Goal: Find specific page/section: Find specific page/section

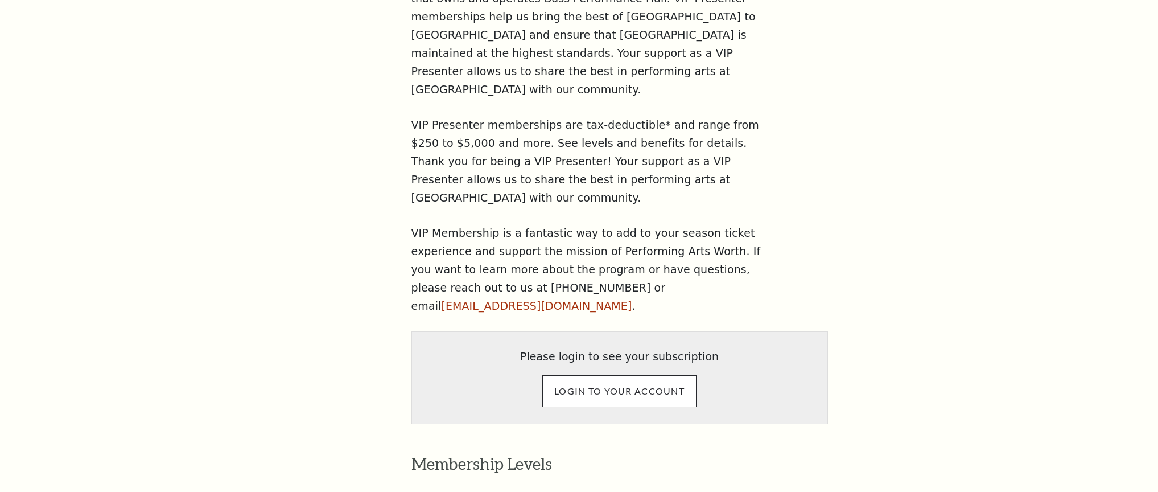
scroll to position [701, 0]
click at [600, 374] on input "LOGIN TO YOUR ACCOUNT" at bounding box center [619, 390] width 154 height 32
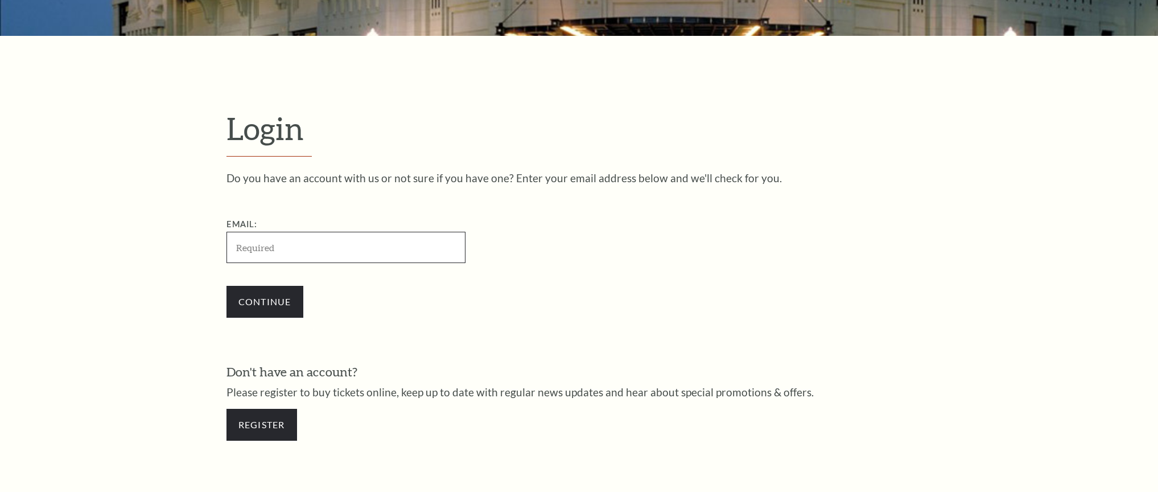
scroll to position [286, 0]
type input "[EMAIL_ADDRESS][DOMAIN_NAME]"
click at [265, 300] on input "Continue" at bounding box center [265, 302] width 77 height 32
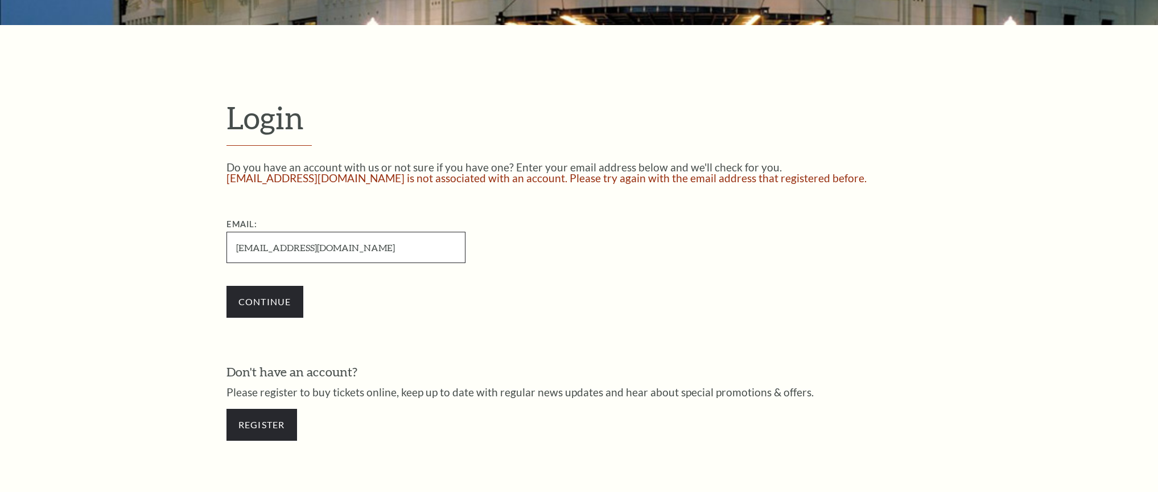
click at [334, 249] on input "[EMAIL_ADDRESS][DOMAIN_NAME]" at bounding box center [346, 247] width 239 height 31
type input "acwelker@verizon.net"
click at [265, 300] on input "Continue" at bounding box center [265, 302] width 77 height 32
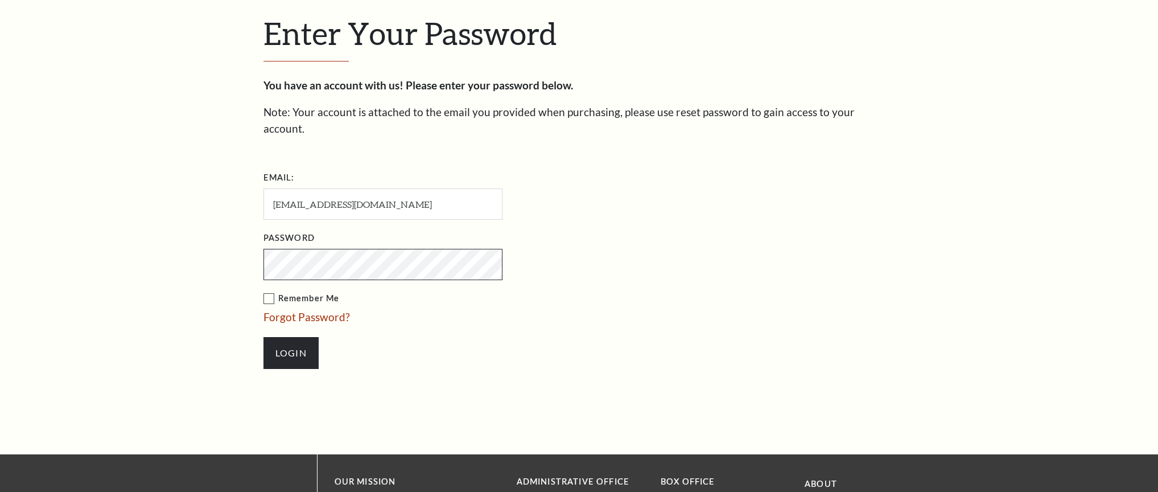
click at [291, 337] on input "Login" at bounding box center [291, 353] width 55 height 32
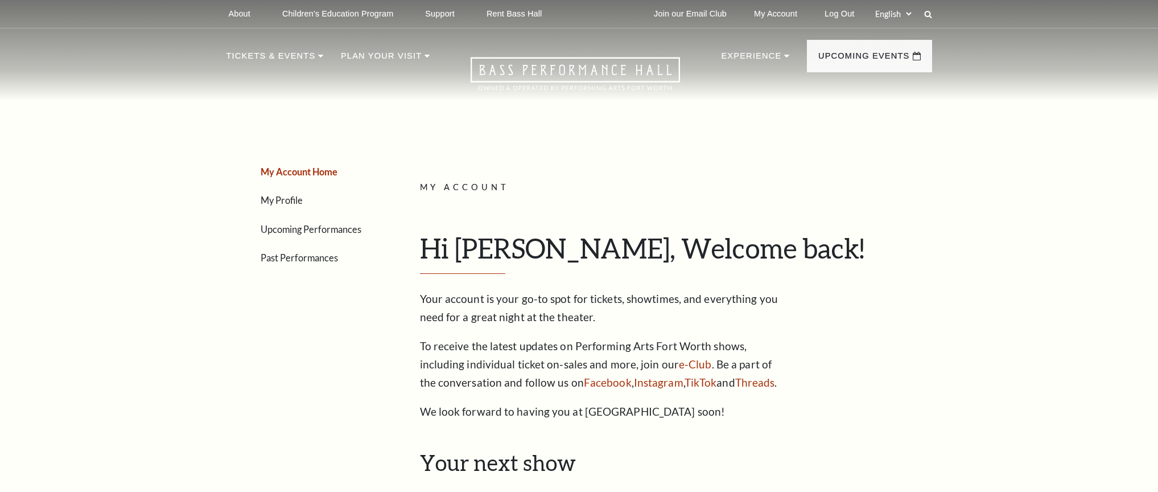
click at [850, 184] on p "My Account" at bounding box center [672, 187] width 504 height 14
click at [861, 193] on p "My Account" at bounding box center [672, 187] width 504 height 14
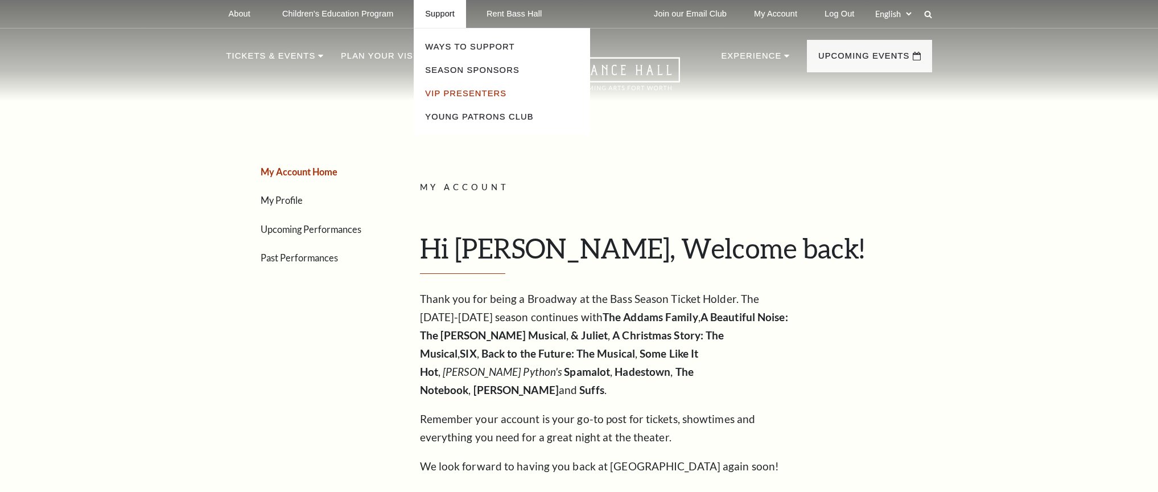
click at [450, 89] on link "VIP Presenters" at bounding box center [465, 93] width 81 height 9
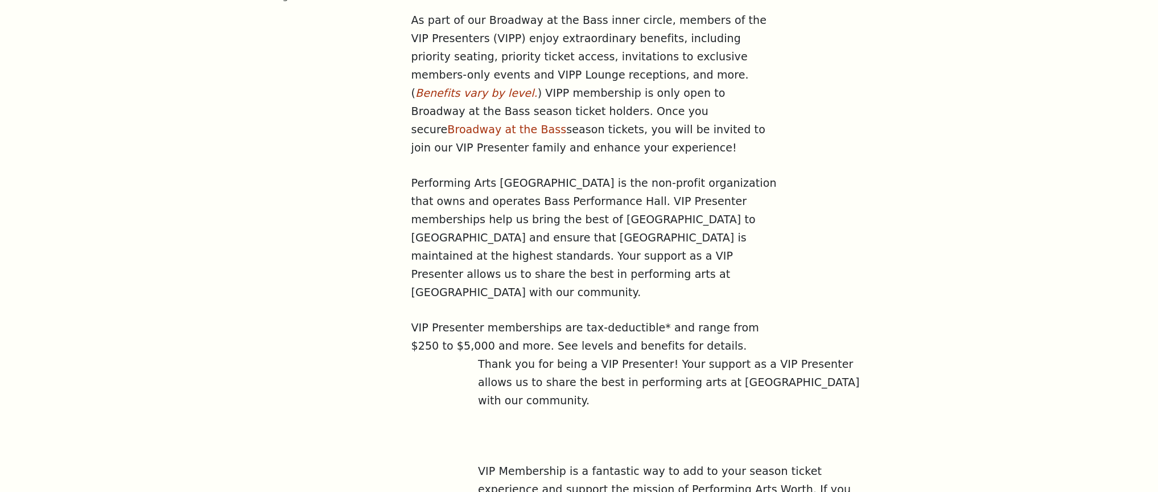
scroll to position [545, 0]
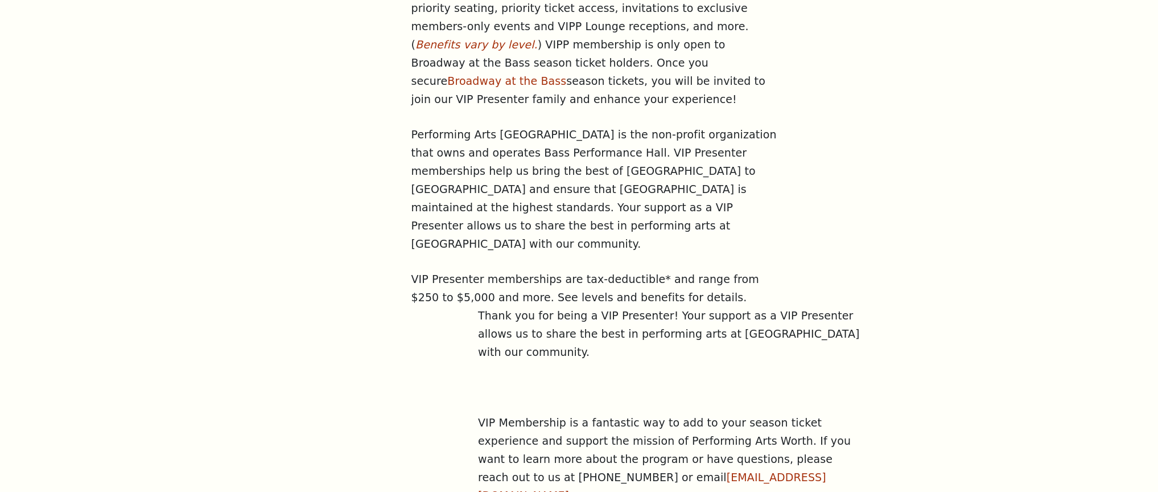
click at [662, 379] on p at bounding box center [671, 388] width 387 height 18
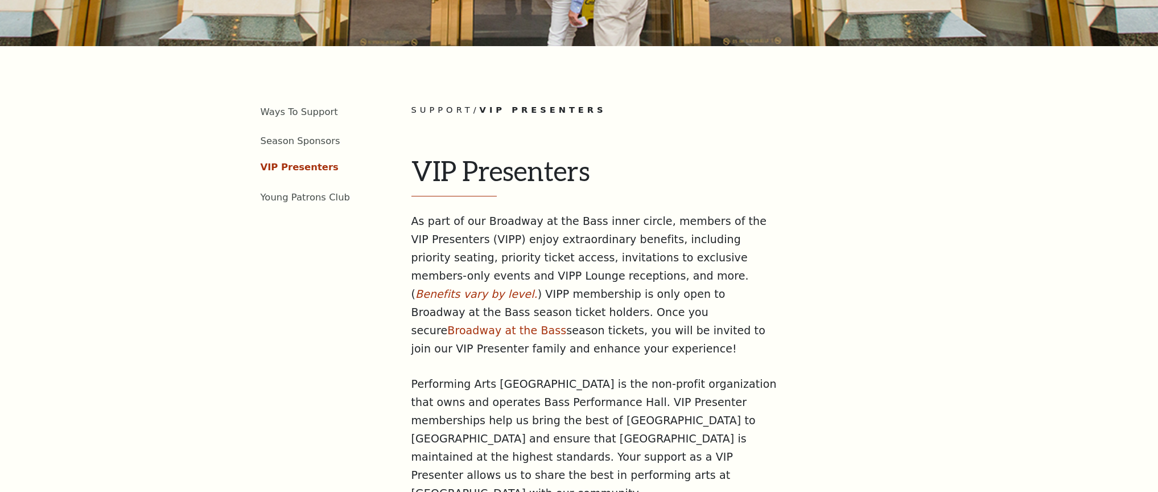
scroll to position [247, 0]
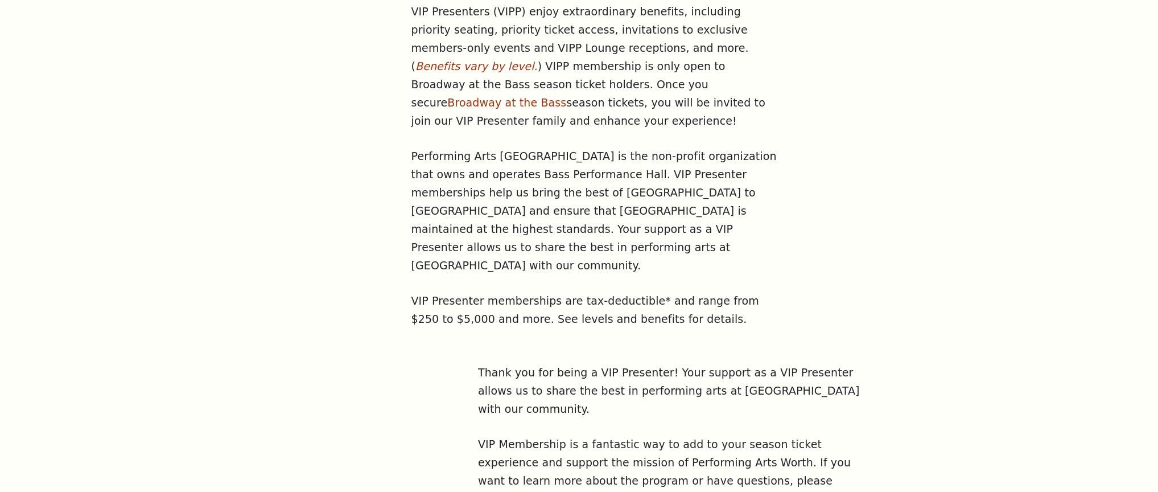
scroll to position [536, 0]
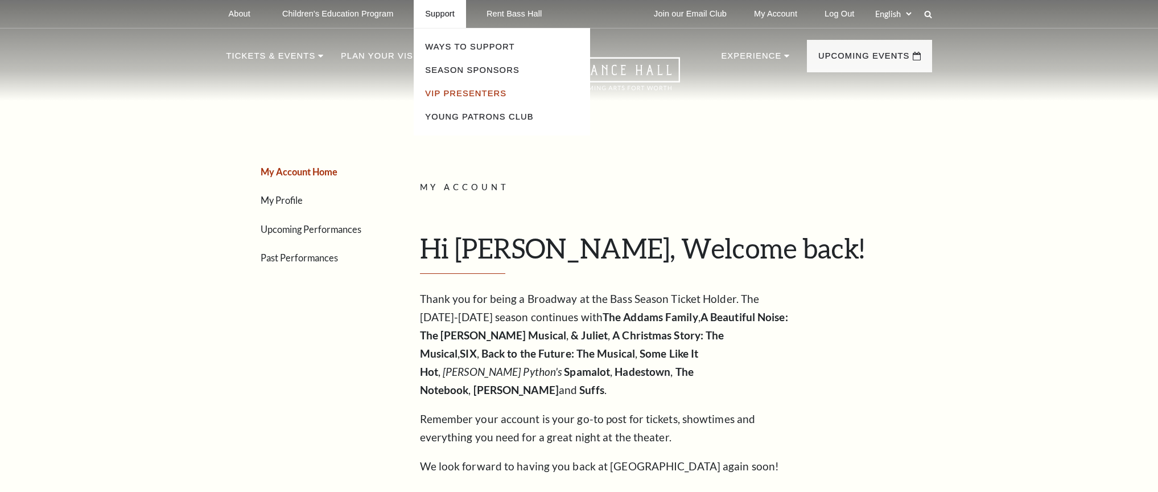
click at [453, 93] on link "VIP Presenters" at bounding box center [465, 93] width 81 height 9
